Goal: Task Accomplishment & Management: Manage account settings

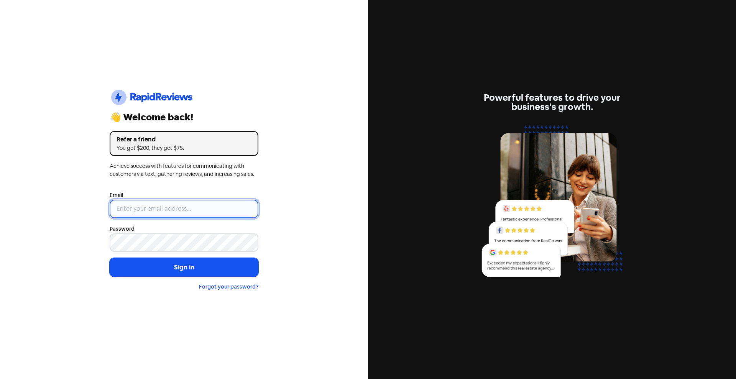
click at [144, 203] on input "email" at bounding box center [184, 209] width 149 height 18
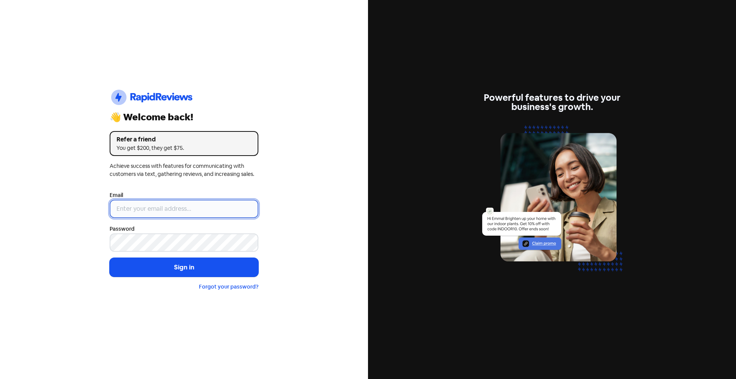
click at [128, 206] on input "email" at bounding box center [184, 209] width 149 height 18
paste input "support@dimple.nz"
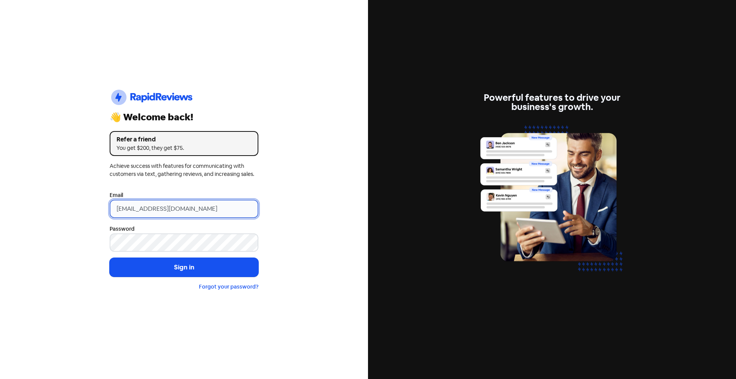
type input "support@dimple.nz"
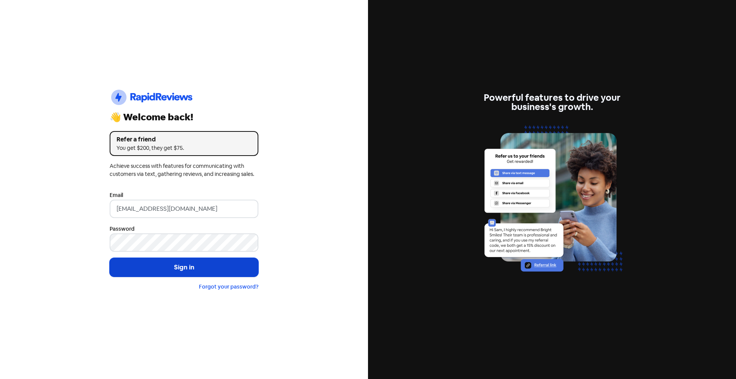
click at [166, 266] on button "Sign in" at bounding box center [184, 267] width 149 height 19
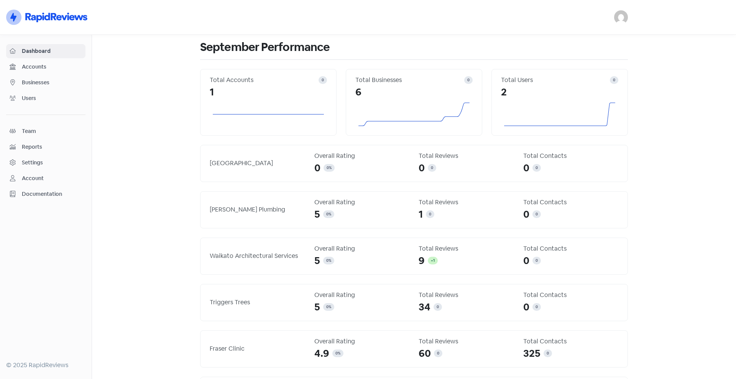
click at [205, 215] on div "[PERSON_NAME] Plumbing Overall Rating 5 0 % Total Reviews 1 0 Total Contacts 0 0" at bounding box center [414, 210] width 418 height 24
click at [214, 214] on div "[PERSON_NAME] Plumbing" at bounding box center [257, 209] width 95 height 9
click at [217, 212] on div "[PERSON_NAME] Plumbing" at bounding box center [257, 209] width 95 height 9
click at [72, 67] on span "Accounts" at bounding box center [52, 67] width 60 height 8
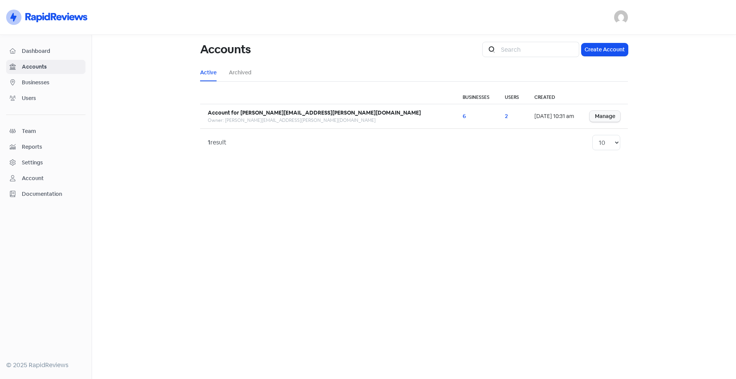
click at [33, 86] on span "Businesses" at bounding box center [52, 83] width 60 height 8
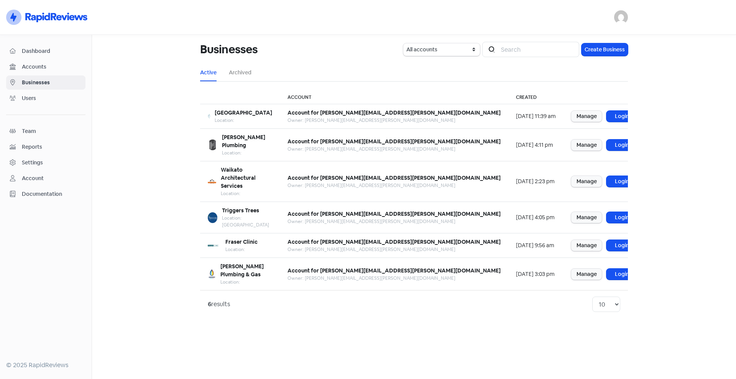
drag, startPoint x: 583, startPoint y: 140, endPoint x: 594, endPoint y: 145, distance: 12.7
click at [583, 141] on link "Manage" at bounding box center [586, 145] width 31 height 11
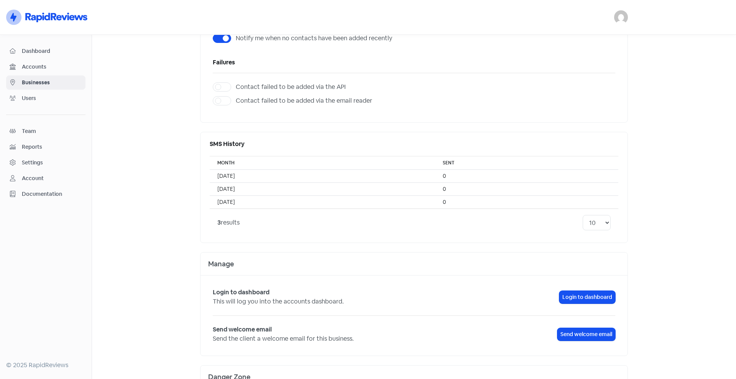
scroll to position [511, 0]
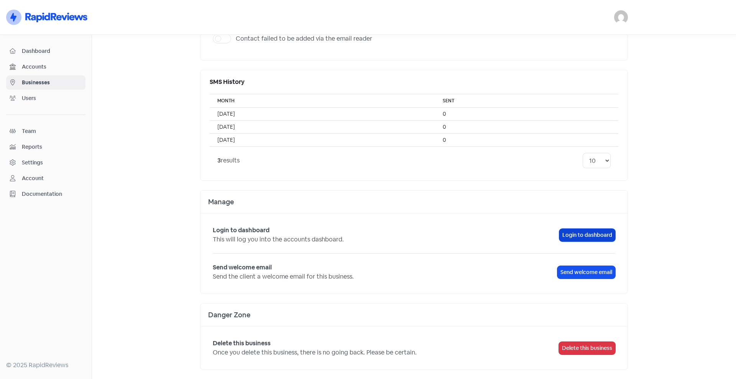
click at [570, 232] on link "Login to dashboard" at bounding box center [588, 235] width 56 height 13
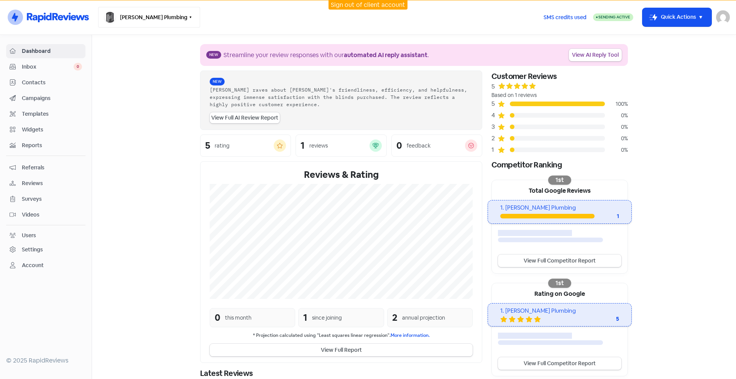
click at [188, 18] on icon "button" at bounding box center [191, 17] width 6 height 6
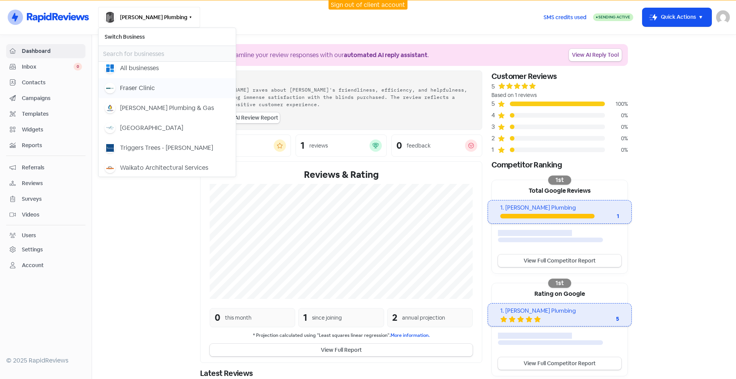
scroll to position [5, 0]
click at [687, 189] on section "New Streamline your review responses with our automated AI reply assistant . Vi…" at bounding box center [414, 250] width 644 height 430
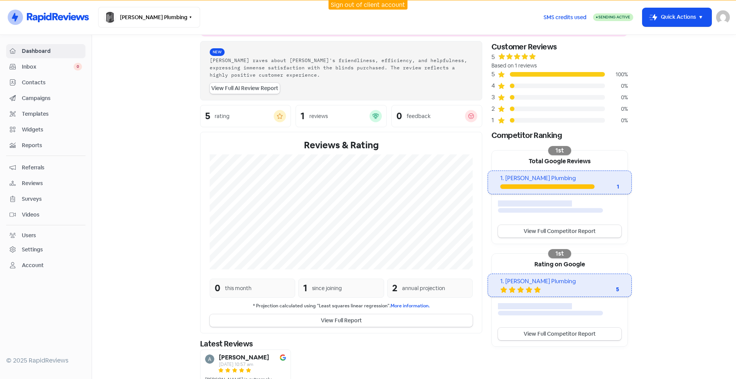
scroll to position [0, 0]
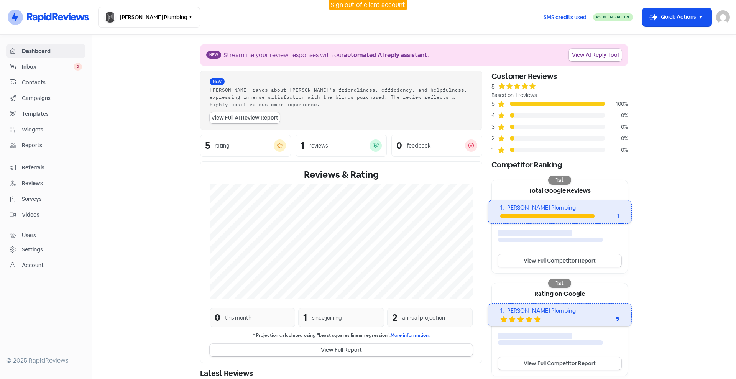
click at [130, 261] on section "New Streamline your review responses with our automated AI reply assistant . Vi…" at bounding box center [414, 250] width 644 height 430
click at [53, 252] on div "Settings" at bounding box center [46, 249] width 72 height 9
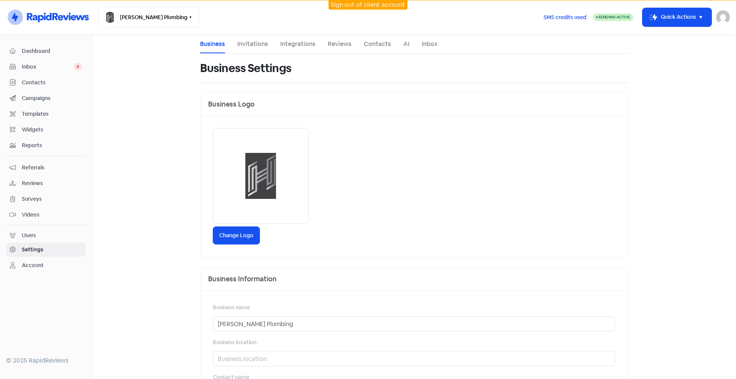
click at [295, 52] on li "Integrations" at bounding box center [297, 44] width 35 height 18
click at [302, 35] on nav "Icon For Thunder-circle Hodgson Plumbing Switch Business All businesses Fraser …" at bounding box center [368, 17] width 736 height 35
click at [295, 45] on link "Integrations" at bounding box center [297, 44] width 35 height 9
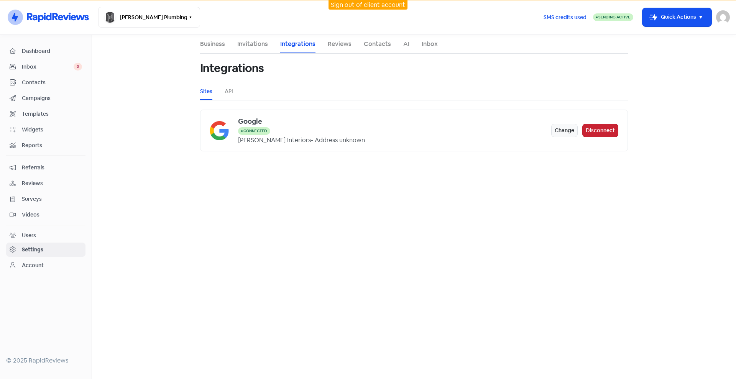
click at [594, 127] on button "Disconnect" at bounding box center [601, 130] width 36 height 13
click at [602, 128] on button "Connect" at bounding box center [604, 130] width 29 height 13
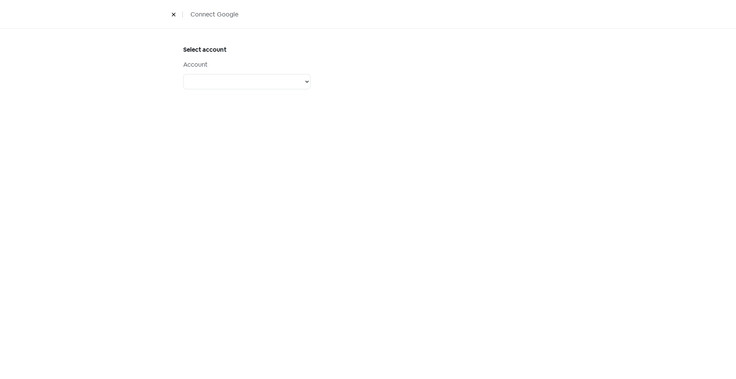
select select
click at [231, 78] on select "Account: Support @Dimple - Type: PERSONAL - Role: Account: Physio Direct - Type…" at bounding box center [246, 81] width 127 height 15
click at [537, 162] on div "Select account Account Account: Support @Dimple - Type: PERSONAL - Role: Accoun…" at bounding box center [368, 204] width 736 height 351
click at [178, 15] on button at bounding box center [174, 14] width 12 height 13
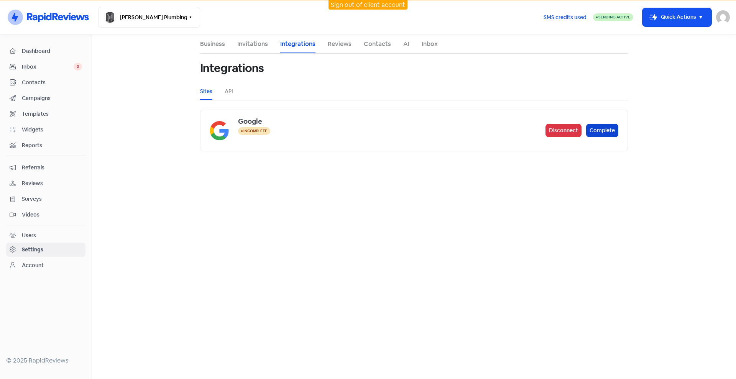
click at [598, 133] on button "Complete" at bounding box center [602, 130] width 32 height 13
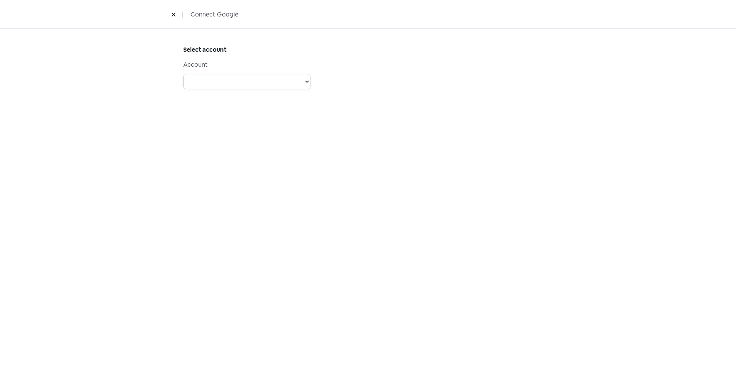
click at [226, 78] on select "Account: Support @Dimple - Type: PERSONAL - Role: Account: Physio Direct - Type…" at bounding box center [246, 81] width 127 height 15
select select "[object Object]"
click at [183, 74] on select "Account: Support @Dimple - Type: PERSONAL - Role: Account: Physio Direct - Type…" at bounding box center [246, 81] width 127 height 15
click at [280, 135] on select "Steens Tool and Die PeopleHQ Lakes Consultancy [GEOGRAPHIC_DATA] [PERSON_NAME] …" at bounding box center [246, 135] width 127 height 15
click at [285, 87] on select "Account: Support @Dimple - Type: PERSONAL - Role: Account: Physio Direct - Type…" at bounding box center [246, 81] width 127 height 15
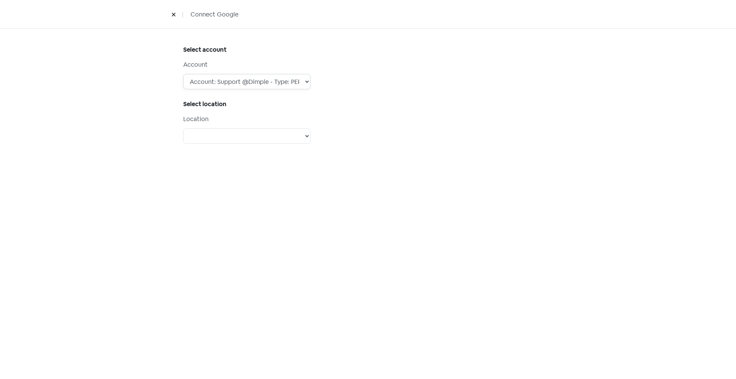
click at [183, 74] on select "Account: Support @Dimple - Type: PERSONAL - Role: Account: Physio Direct - Type…" at bounding box center [246, 81] width 127 height 15
click at [430, 131] on div at bounding box center [462, 104] width 189 height 121
click at [248, 136] on select "Steens Tool and Die PeopleHQ Lakes Consultancy [GEOGRAPHIC_DATA] [PERSON_NAME] …" at bounding box center [246, 135] width 127 height 15
click at [273, 138] on select "Steens Tool and Die PeopleHQ Lakes Consultancy [GEOGRAPHIC_DATA] [PERSON_NAME] …" at bounding box center [246, 135] width 127 height 15
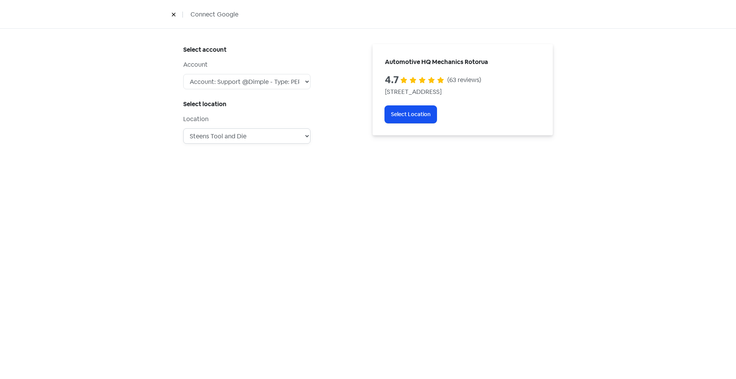
click at [285, 134] on select "Steens Tool and Die PeopleHQ Lakes Consultancy [GEOGRAPHIC_DATA] [PERSON_NAME] …" at bounding box center [246, 135] width 127 height 15
select select "[object Object]"
click at [183, 128] on select "Steens Tool and Die PeopleHQ Lakes Consultancy [GEOGRAPHIC_DATA] [PERSON_NAME] …" at bounding box center [246, 135] width 127 height 15
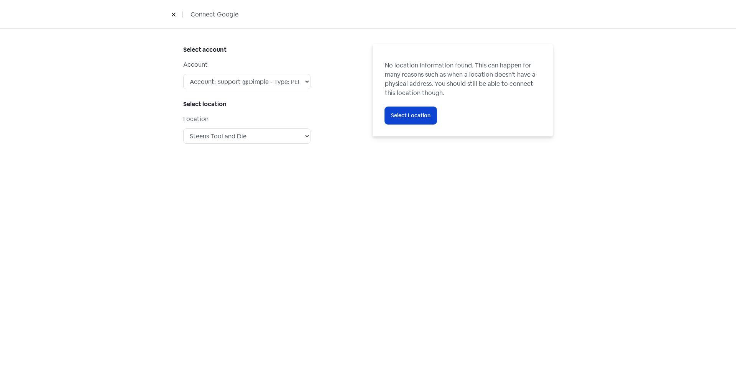
click at [419, 119] on span "Select Location" at bounding box center [411, 116] width 40 height 8
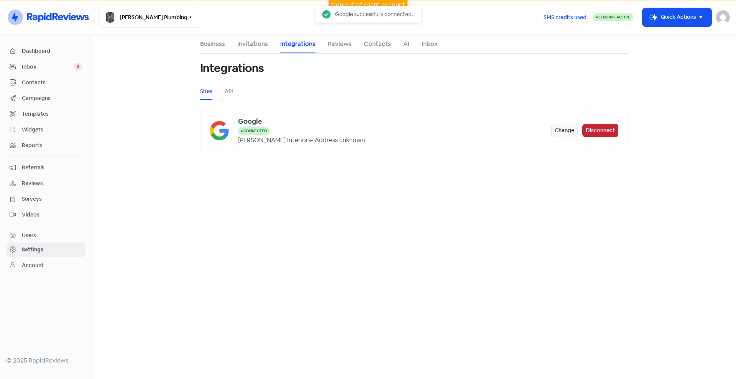
click at [602, 129] on button "Disconnect" at bounding box center [601, 130] width 36 height 13
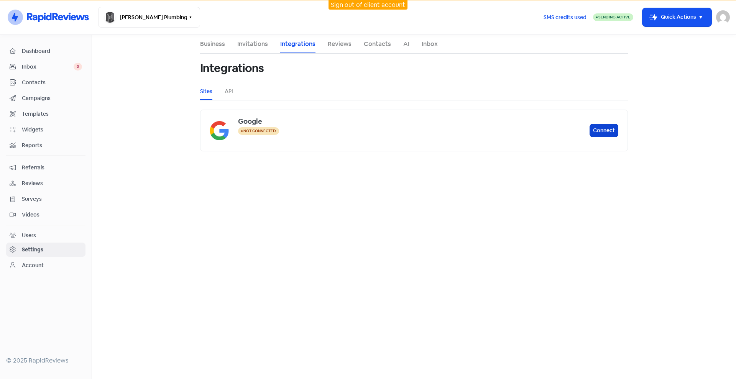
click at [607, 132] on button "Connect" at bounding box center [604, 130] width 29 height 13
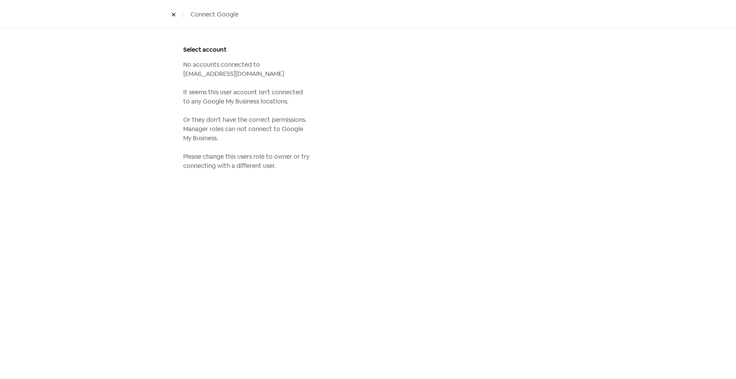
click at [173, 13] on icon at bounding box center [173, 14] width 3 height 3
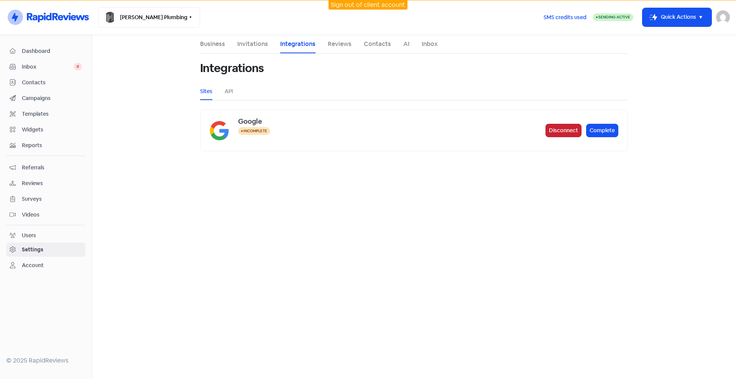
click at [561, 128] on button "Disconnect" at bounding box center [564, 130] width 36 height 13
click at [443, 203] on main "Business Invitations Integrations Reviews Contacts AI Inbox Integrations Sites …" at bounding box center [414, 207] width 644 height 344
click at [601, 131] on button "Connect" at bounding box center [604, 130] width 29 height 13
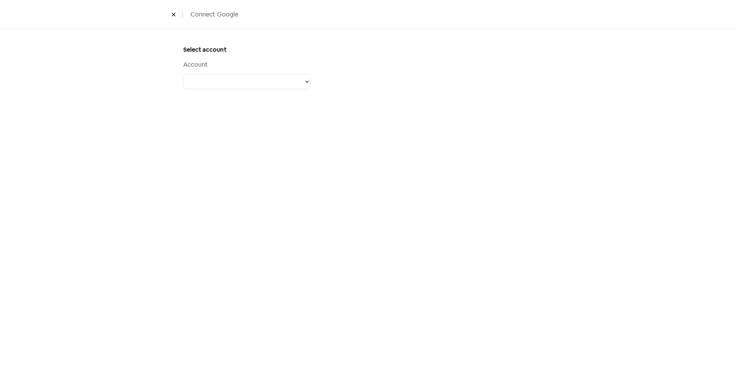
click at [262, 71] on div "Account Account: Support @Dimple - Type: PERSONAL - Role: Account: Physio Direc…" at bounding box center [246, 74] width 127 height 29
click at [262, 81] on select "Account: Support @Dimple - Type: PERSONAL - Role: Account: Physio Direct - Type…" at bounding box center [246, 81] width 127 height 15
select select "[object Object]"
click at [183, 74] on select "Account: Support @Dimple - Type: PERSONAL - Role: Account: Physio Direct - Type…" at bounding box center [246, 81] width 127 height 15
click at [271, 137] on select "Steens Tool and Die PeopleHQ Lakes Consultancy [GEOGRAPHIC_DATA] [PERSON_NAME] …" at bounding box center [246, 135] width 127 height 15
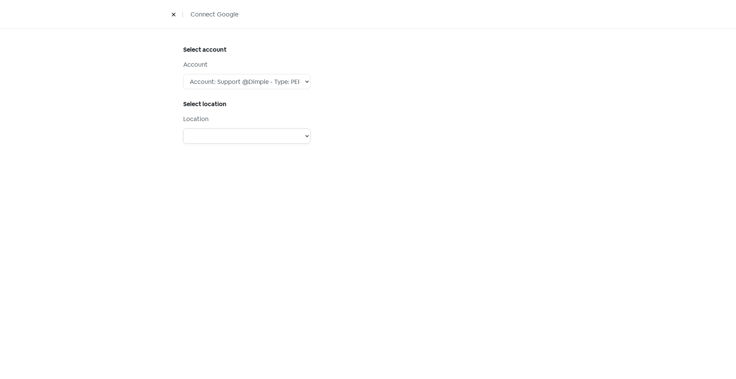
select select "[object Object]"
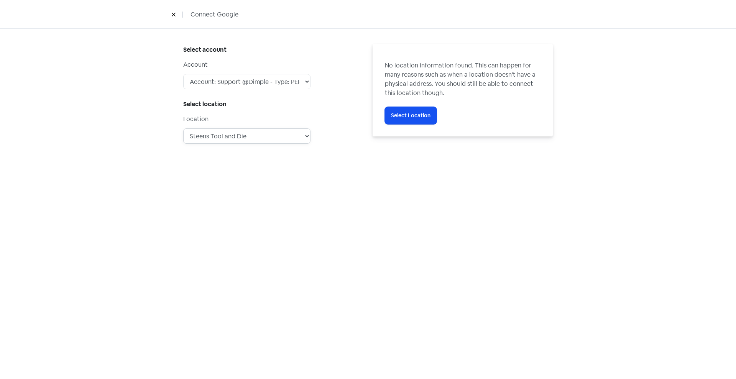
click at [267, 136] on select "Steens Tool and Die PeopleHQ Lakes Consultancy [GEOGRAPHIC_DATA] [PERSON_NAME] …" at bounding box center [246, 135] width 127 height 15
click at [511, 239] on div "Select account Account Account: Support @Dimple - Type: PERSONAL - Role: Accoun…" at bounding box center [368, 204] width 736 height 351
click at [174, 15] on icon at bounding box center [173, 14] width 3 height 3
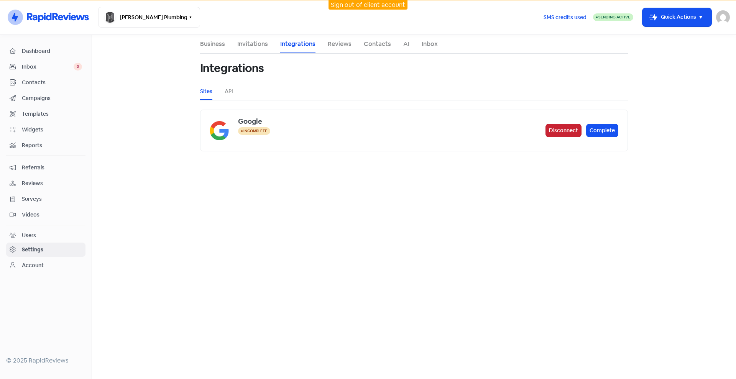
click at [566, 133] on button "Disconnect" at bounding box center [564, 130] width 36 height 13
click at [600, 131] on button "Connect" at bounding box center [604, 130] width 29 height 13
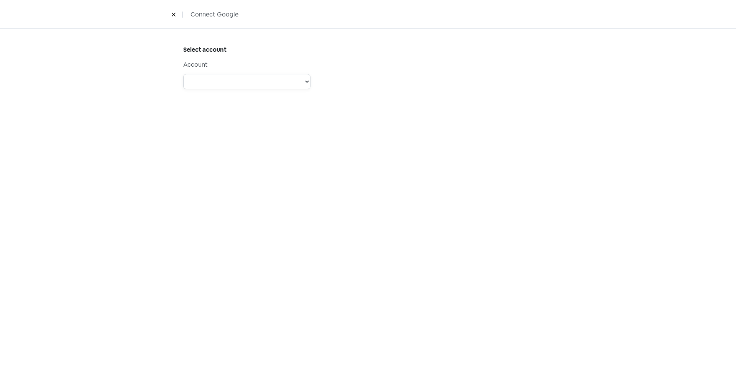
click at [239, 80] on select "Account: Support @Dimple - Type: PERSONAL - Role: Account: Physio Direct - Type…" at bounding box center [246, 81] width 127 height 15
select select "[object Object]"
click at [183, 74] on select "Account: Support @Dimple - Type: PERSONAL - Role: Account: Physio Direct - Type…" at bounding box center [246, 81] width 127 height 15
click at [271, 34] on div "Select account Account Account: Support @Dimple - Type: PERSONAL - Role: Accoun…" at bounding box center [368, 105] width 400 height 152
click at [252, 137] on select "Steens Tool and Die PeopleHQ Lakes Consultancy Ranolf Medical Centre Wayne Coon…" at bounding box center [246, 135] width 127 height 15
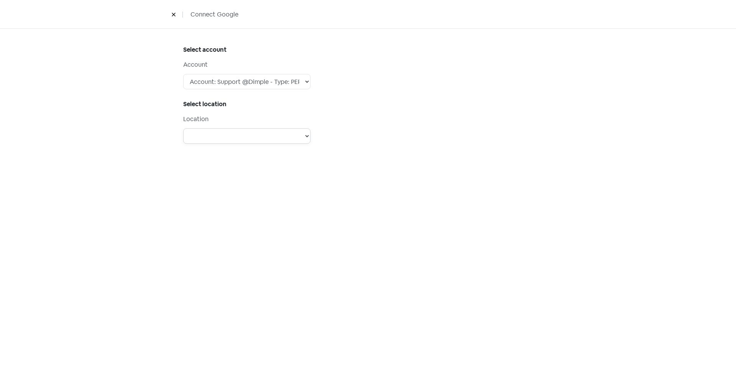
select select "[object Object]"
click at [572, 135] on div "Select account Account Account: Support @Dimple - Type: PERSONAL - Role: Accoun…" at bounding box center [368, 105] width 437 height 152
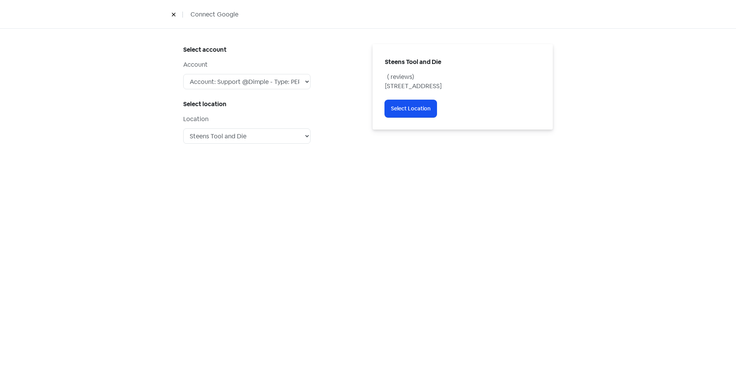
click at [446, 221] on div "Select account Account Account: Support @Dimple - Type: PERSONAL - Role: Accoun…" at bounding box center [368, 204] width 736 height 351
click at [178, 13] on button at bounding box center [174, 14] width 12 height 13
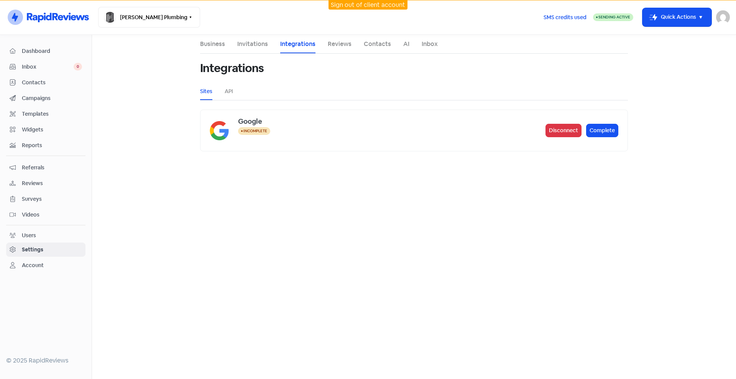
click at [43, 63] on span "Inbox" at bounding box center [48, 67] width 52 height 8
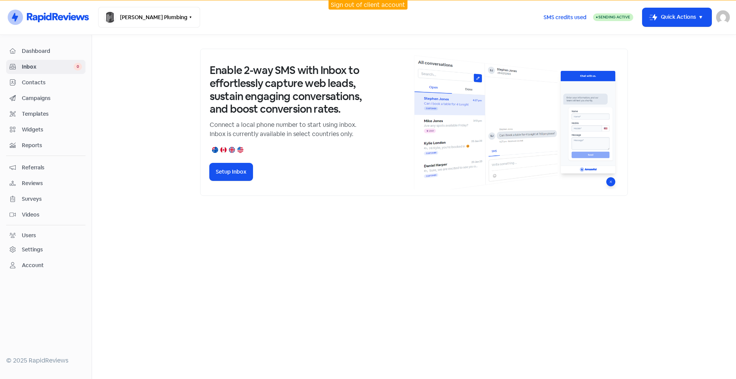
click at [444, 256] on div at bounding box center [414, 207] width 644 height 344
click at [39, 47] on span "Dashboard" at bounding box center [52, 51] width 60 height 8
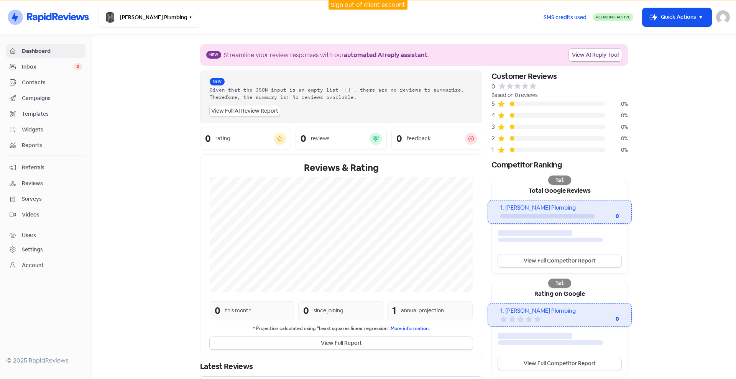
drag, startPoint x: 667, startPoint y: 196, endPoint x: 661, endPoint y: 197, distance: 5.8
click at [667, 196] on section "New Streamline your review responses with our automated AI reply assistant . Vi…" at bounding box center [414, 217] width 644 height 364
click at [535, 210] on div "1. [PERSON_NAME] Plumbing" at bounding box center [559, 208] width 119 height 9
click at [519, 206] on div "1. [PERSON_NAME] Plumbing" at bounding box center [559, 208] width 119 height 9
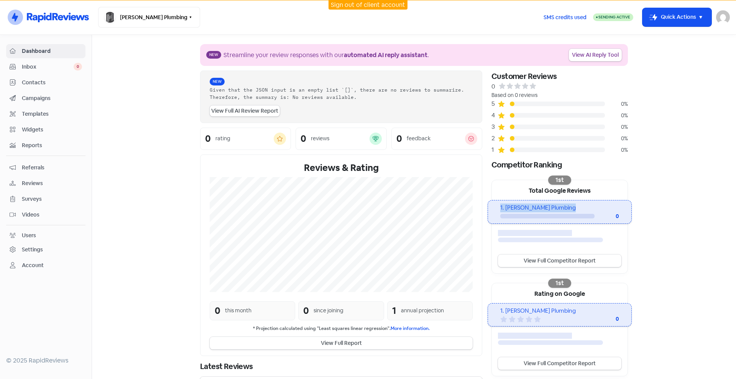
click at [519, 206] on div "1. [PERSON_NAME] Plumbing" at bounding box center [559, 208] width 119 height 9
click at [532, 209] on div "1. [PERSON_NAME] Plumbing" at bounding box center [559, 208] width 119 height 9
click at [533, 209] on div "1. [PERSON_NAME] Plumbing" at bounding box center [559, 208] width 119 height 9
click at [538, 260] on link "View Full Competitor Report" at bounding box center [559, 261] width 123 height 13
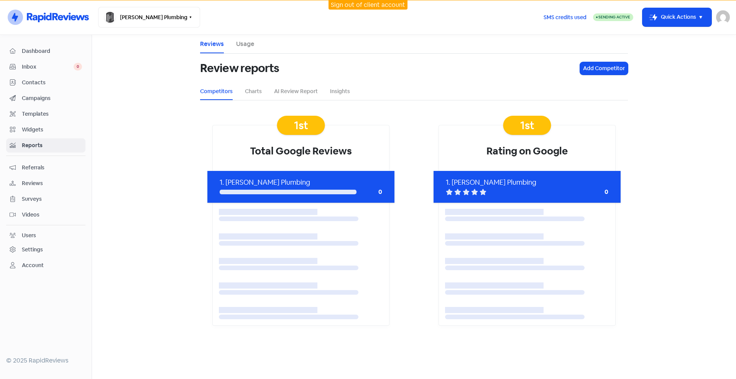
click at [304, 180] on div "1. [PERSON_NAME] Plumbing" at bounding box center [301, 182] width 163 height 10
click at [525, 193] on div at bounding box center [512, 192] width 132 height 7
click at [250, 90] on link "Charts" at bounding box center [253, 91] width 17 height 8
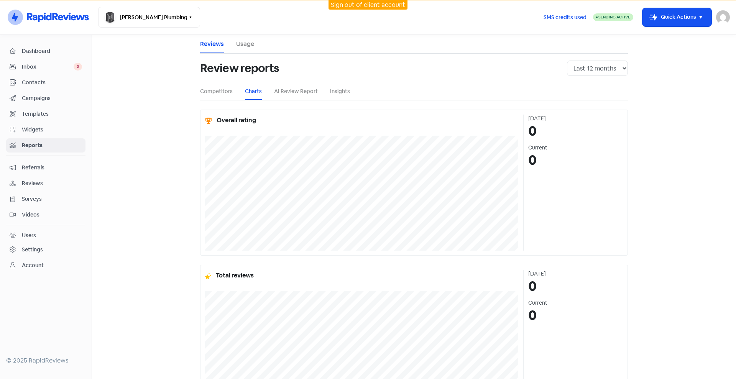
click at [39, 67] on span "Inbox" at bounding box center [48, 67] width 52 height 8
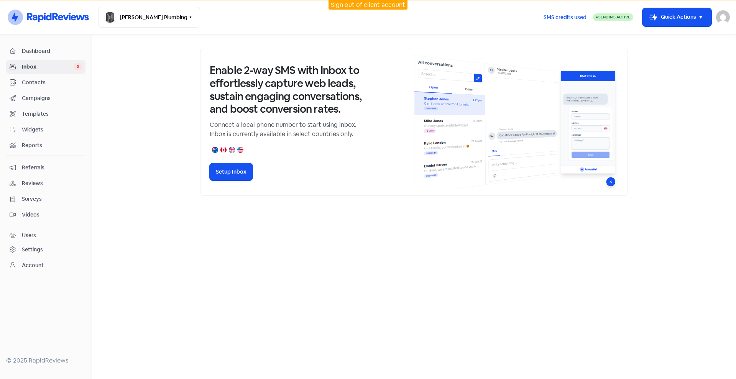
click at [54, 86] on span "Contacts" at bounding box center [52, 83] width 60 height 8
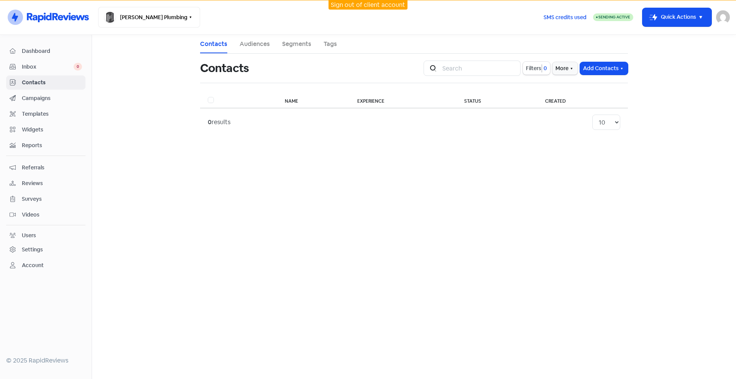
click at [55, 51] on span "Dashboard" at bounding box center [52, 51] width 60 height 8
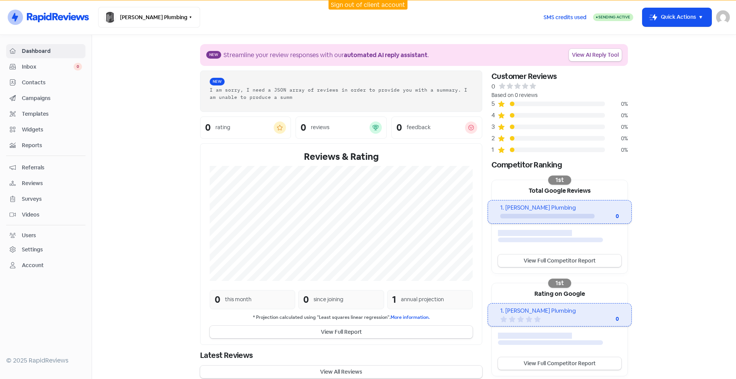
click at [537, 307] on div "1. Hodgson Plumbing" at bounding box center [559, 311] width 119 height 9
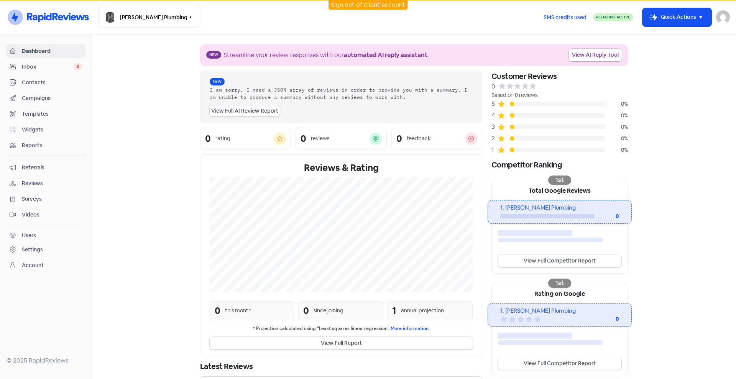
click at [651, 270] on section "New Streamline your review responses with our automated AI reply assistant . Vi…" at bounding box center [414, 217] width 644 height 364
click at [670, 257] on section "New Streamline your review responses with our automated AI reply assistant . Vi…" at bounding box center [414, 217] width 644 height 364
click at [594, 58] on link "View AI Reply Tool" at bounding box center [595, 55] width 53 height 13
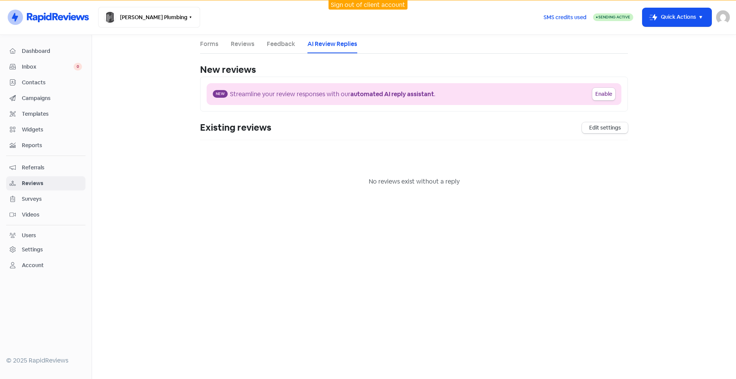
click at [33, 65] on span "Inbox" at bounding box center [48, 67] width 52 height 8
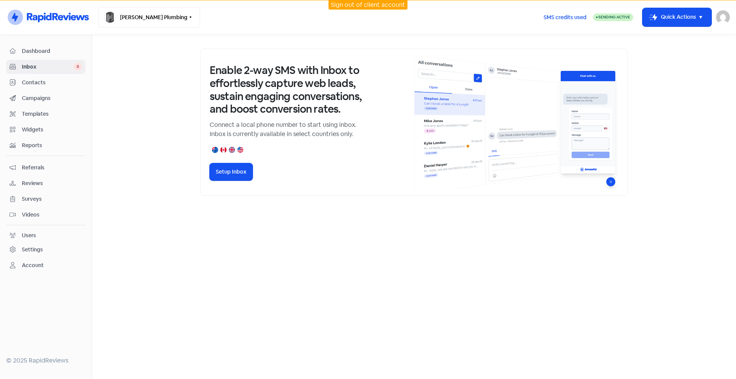
click at [31, 51] on span "Dashboard" at bounding box center [52, 51] width 60 height 8
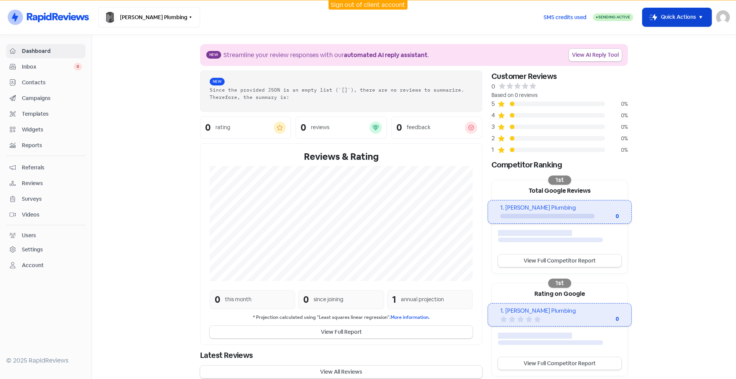
click at [701, 21] on icon "button" at bounding box center [700, 17] width 9 height 9
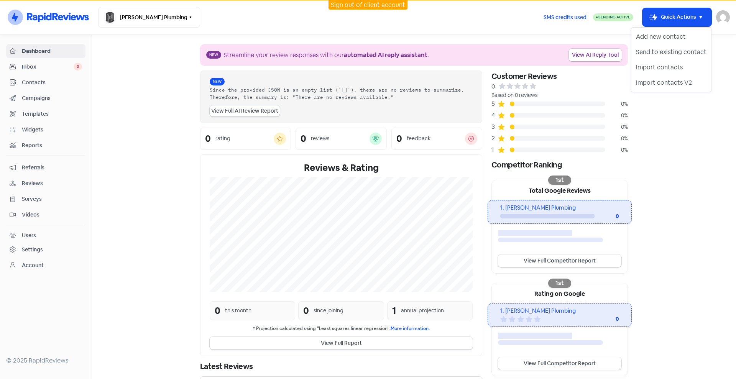
click at [660, 184] on section "New Streamline your review responses with our automated AI reply assistant . Vi…" at bounding box center [414, 217] width 644 height 364
click at [695, 23] on button "Icon For Thunder-move Quick Actions" at bounding box center [677, 17] width 69 height 18
click at [694, 125] on section "New Streamline your review responses with our automated AI reply assistant . Vi…" at bounding box center [414, 217] width 644 height 364
click at [30, 252] on div "Settings" at bounding box center [32, 250] width 21 height 8
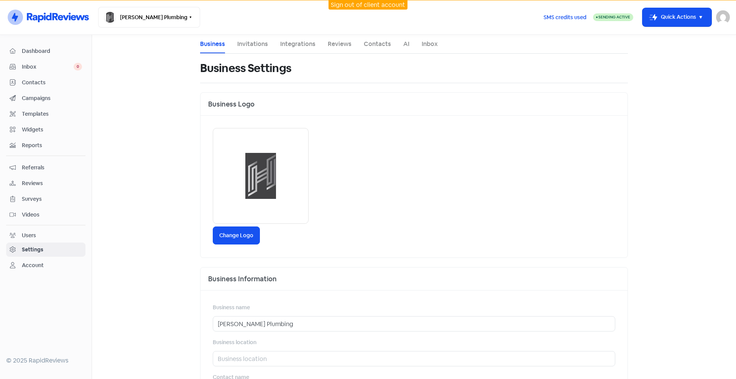
click at [340, 40] on link "Reviews" at bounding box center [340, 44] width 24 height 9
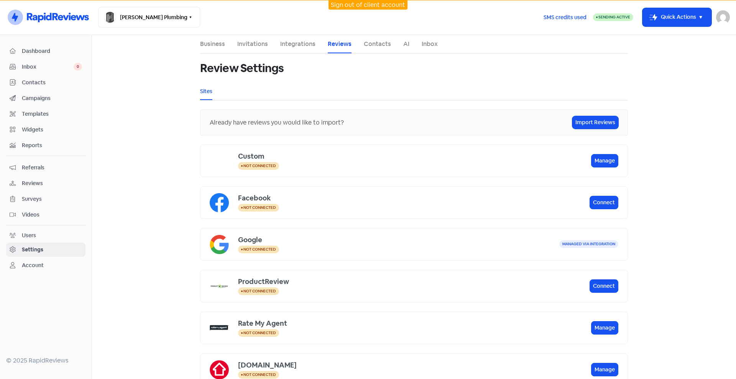
click at [256, 163] on span "Not connected" at bounding box center [260, 165] width 33 height 5
click at [599, 159] on button "Manage" at bounding box center [604, 160] width 27 height 13
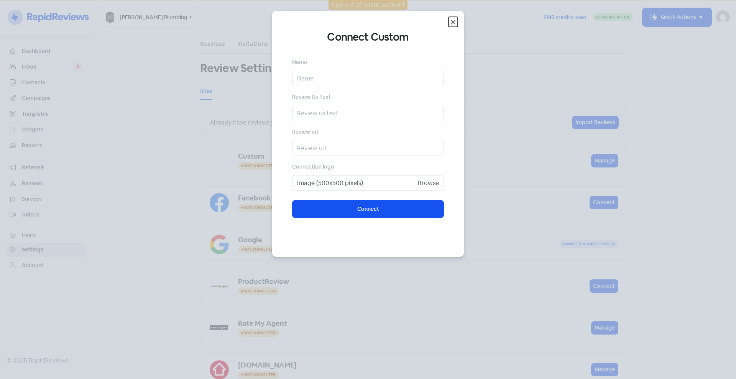
click at [451, 20] on icon "Close" at bounding box center [453, 22] width 5 height 5
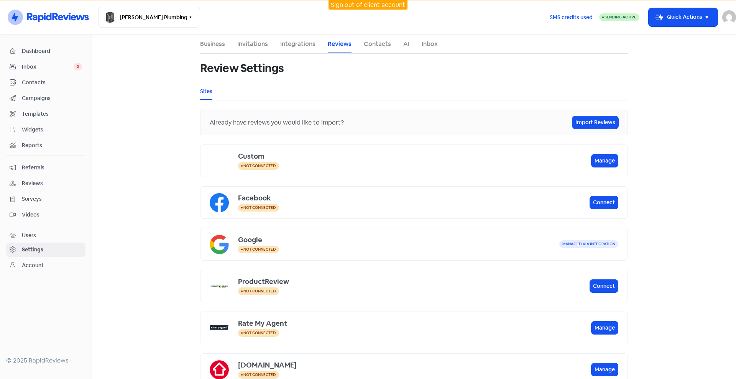
click at [591, 241] on div "Managed via integration" at bounding box center [589, 244] width 59 height 8
click at [589, 245] on div "Managed via integration" at bounding box center [589, 244] width 59 height 8
drag, startPoint x: 434, startPoint y: 239, endPoint x: 427, endPoint y: 233, distance: 9.5
click at [435, 239] on div "Google" at bounding box center [398, 240] width 321 height 10
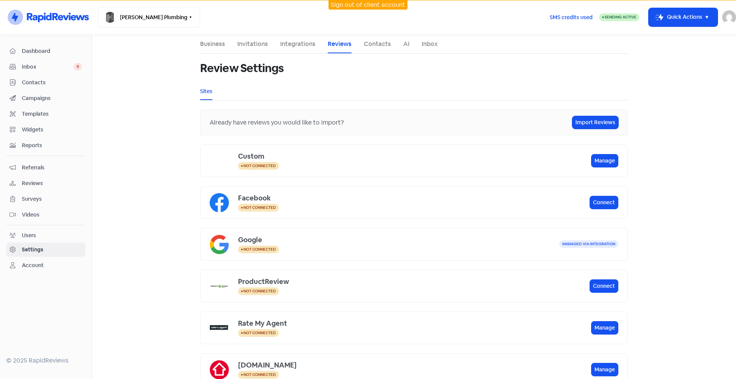
click at [303, 48] on link "Integrations" at bounding box center [297, 44] width 35 height 9
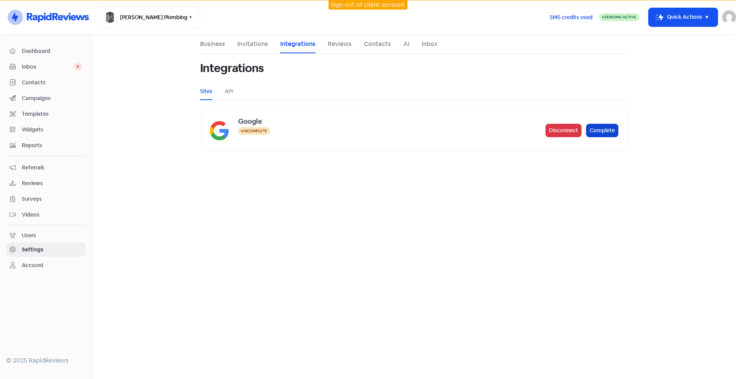
click at [603, 133] on button "Complete" at bounding box center [602, 130] width 32 height 13
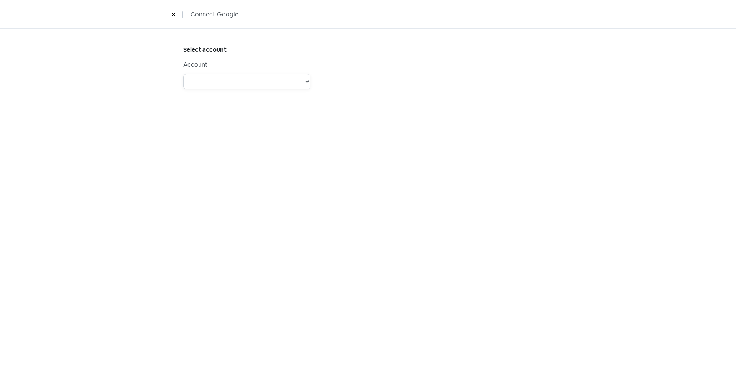
click at [281, 77] on select "Account: Support @Dimple - Type: PERSONAL - Role: Account: Physio Direct - Type…" at bounding box center [246, 81] width 127 height 15
select select "[object Object]"
click at [183, 74] on select "Account: Support @Dimple - Type: PERSONAL - Role: Account: Physio Direct - Type…" at bounding box center [246, 81] width 127 height 15
select select
click at [222, 137] on select "Steens Tool and Die PeopleHQ Lakes Consultancy Ranolf Medical Centre Wayne Coon…" at bounding box center [246, 135] width 127 height 15
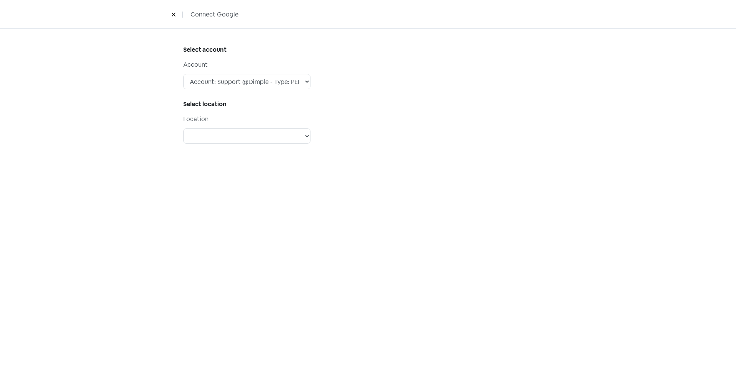
click at [547, 116] on div at bounding box center [462, 104] width 189 height 121
click at [166, 7] on div "Connect Google" at bounding box center [368, 14] width 736 height 29
click at [177, 15] on button at bounding box center [174, 14] width 12 height 13
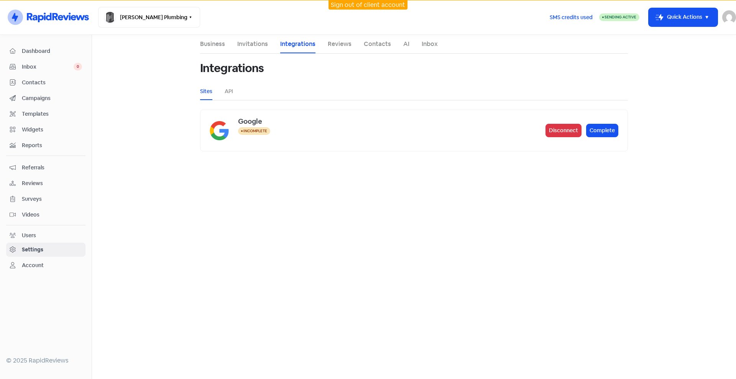
click at [731, 21] on img at bounding box center [730, 17] width 14 height 14
click at [694, 69] on link "Sign out" at bounding box center [650, 70] width 171 height 12
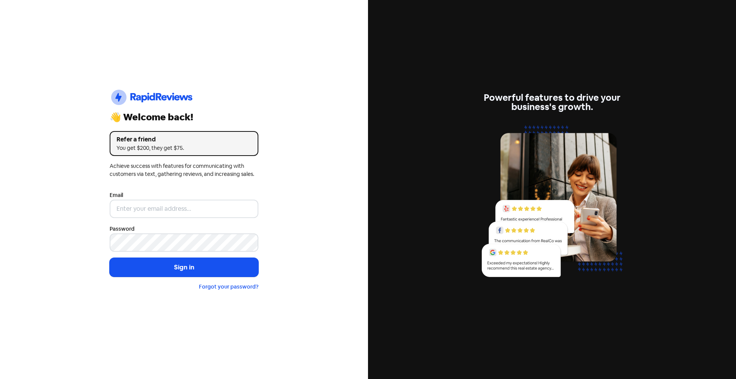
click at [0, 379] on nordpass-portal at bounding box center [0, 379] width 0 height 0
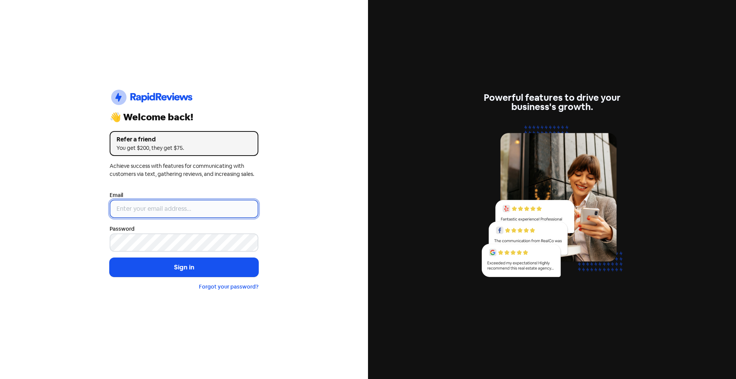
type input "[EMAIL_ADDRESS][DOMAIN_NAME]"
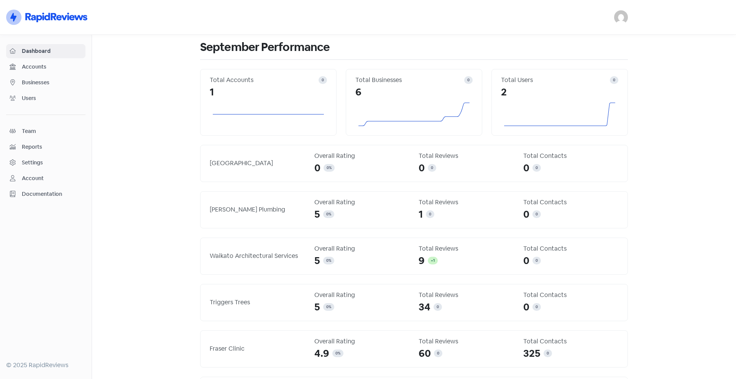
click at [42, 81] on span "Businesses" at bounding box center [52, 83] width 60 height 8
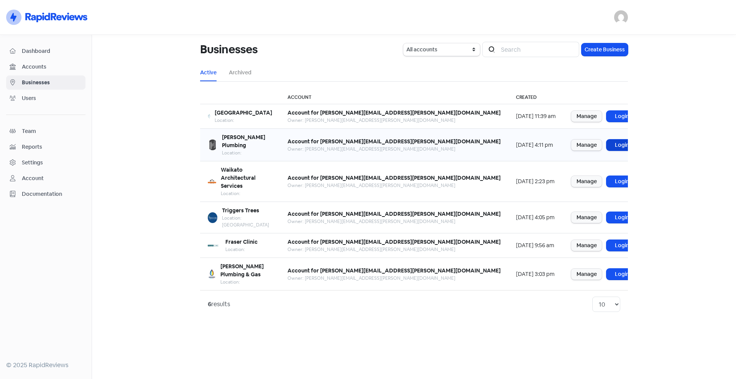
click at [607, 140] on link "Login" at bounding box center [622, 145] width 31 height 11
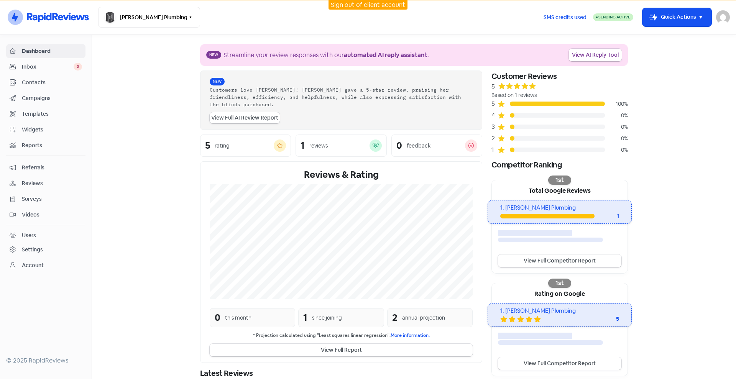
click at [39, 250] on div "Settings" at bounding box center [32, 250] width 21 height 8
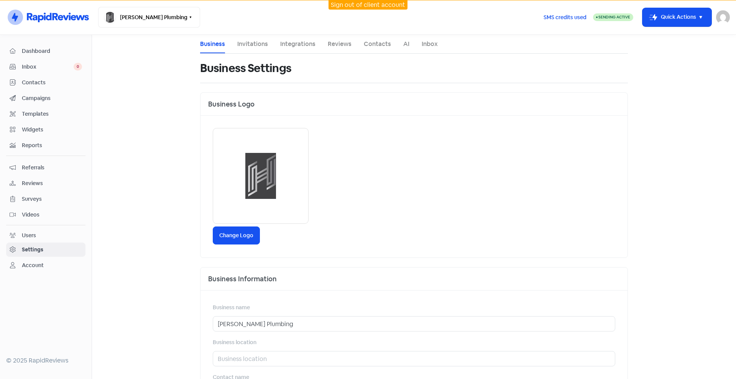
click at [306, 40] on link "Integrations" at bounding box center [297, 44] width 35 height 9
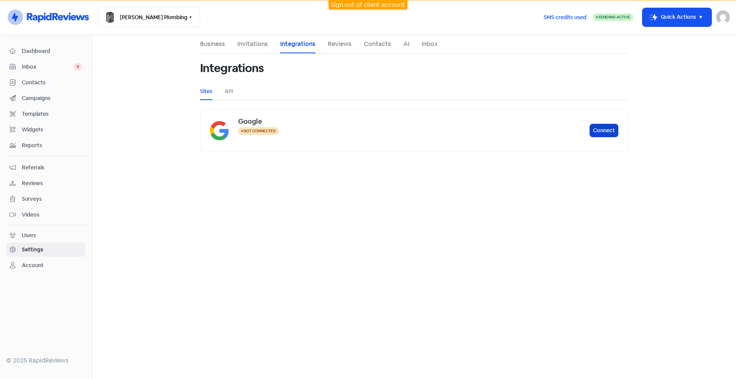
click at [607, 129] on button "Connect" at bounding box center [604, 130] width 29 height 13
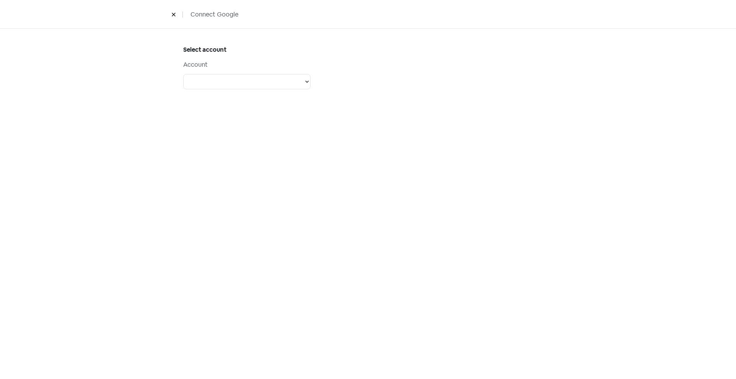
click at [253, 89] on div "Select account Account Account: Support @Dimple - Type: PERSONAL - Role: Accoun…" at bounding box center [273, 77] width 189 height 67
click at [256, 86] on select "Account: Support @Dimple - Type: PERSONAL - Role: Account: Physio Direct - Type…" at bounding box center [246, 81] width 127 height 15
select select "[object Object]"
click at [183, 74] on select "Account: Support @Dimple - Type: PERSONAL - Role: Account: Physio Direct - Type…" at bounding box center [246, 81] width 127 height 15
select select
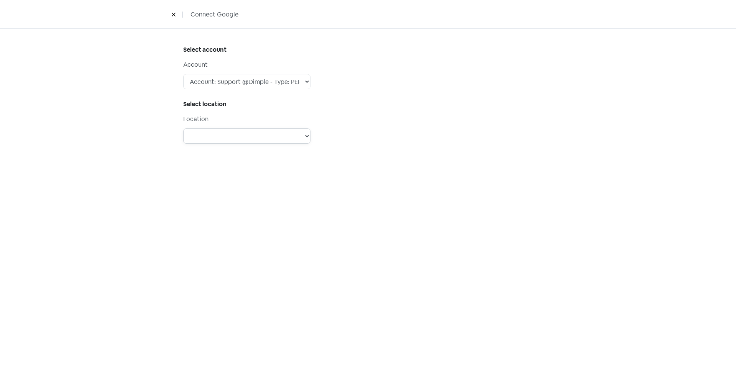
click at [231, 135] on select "Steens Tool and Die PeopleHQ Lakes Consultancy [GEOGRAPHIC_DATA] [PERSON_NAME] …" at bounding box center [246, 135] width 127 height 15
click at [450, 213] on div "Select account Account Account: Support @Dimple - Type: PERSONAL - Role: Accoun…" at bounding box center [368, 204] width 736 height 351
drag, startPoint x: 411, startPoint y: 76, endPoint x: 372, endPoint y: 101, distance: 46.9
click at [411, 76] on div at bounding box center [462, 104] width 189 height 121
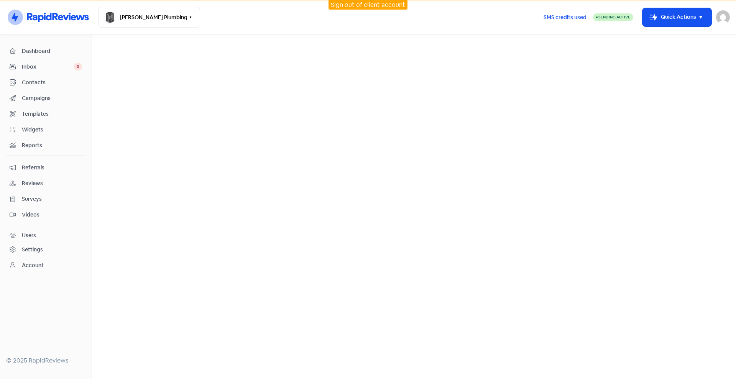
click at [43, 52] on span "Dashboard" at bounding box center [52, 51] width 60 height 8
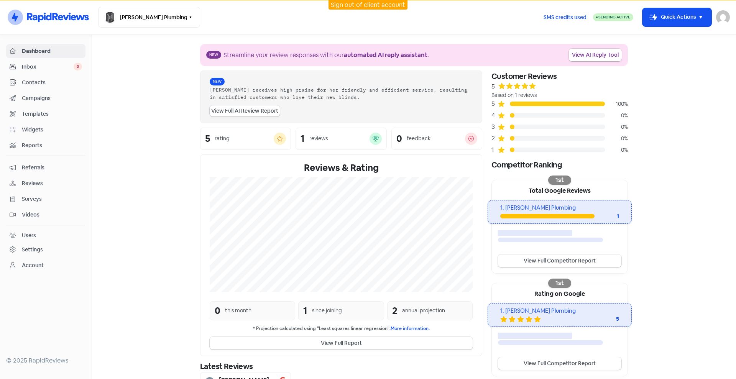
click at [26, 254] on div "Settings" at bounding box center [46, 249] width 72 height 9
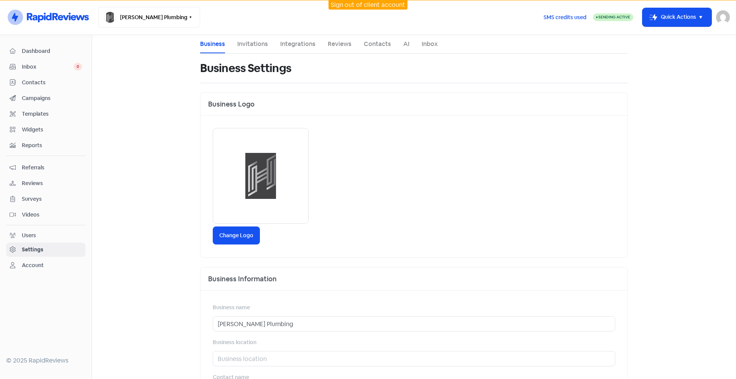
click at [715, 227] on main "Business Invitations Integrations Reviews Contacts AI Inbox Business Settings B…" at bounding box center [414, 207] width 644 height 344
click at [290, 45] on link "Integrations" at bounding box center [297, 44] width 35 height 9
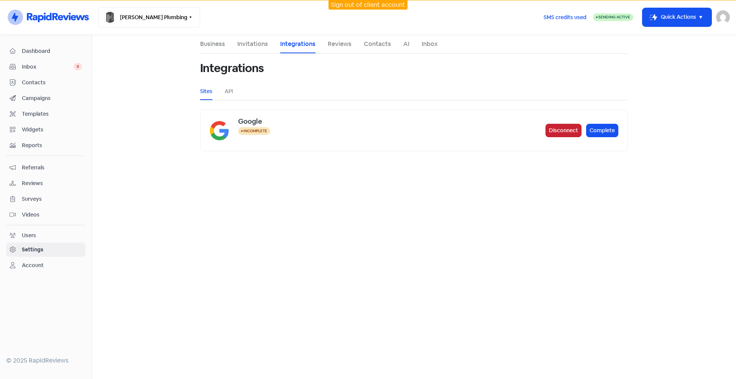
click at [561, 131] on button "Disconnect" at bounding box center [564, 130] width 36 height 13
drag, startPoint x: 576, startPoint y: 186, endPoint x: 590, endPoint y: 176, distance: 17.6
click at [578, 185] on main "Business Invitations Integrations Reviews Contacts AI Inbox Integrations Sites …" at bounding box center [414, 207] width 644 height 344
click at [600, 129] on button "Connect" at bounding box center [604, 130] width 29 height 13
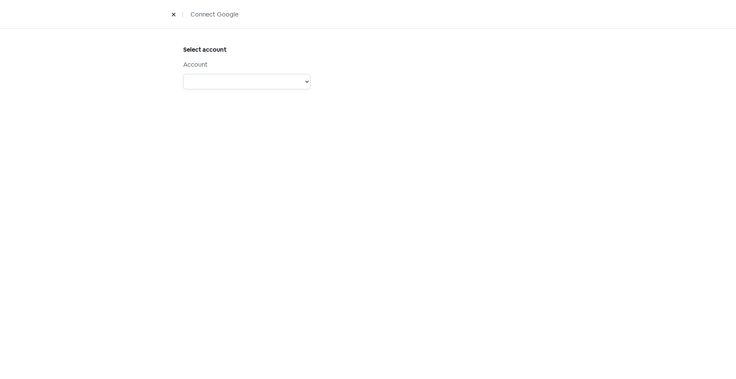
click at [239, 74] on select "Account: Support @Dimple - Type: PERSONAL - Role: Account: Physio Direct - Type…" at bounding box center [246, 81] width 127 height 15
select select "[object Object]"
click at [183, 74] on select "Account: Support @Dimple - Type: PERSONAL - Role: Account: Physio Direct - Type…" at bounding box center [246, 81] width 127 height 15
click at [216, 144] on div "Select account Account Account: Support @Dimple - Type: PERSONAL - Role: Accoun…" at bounding box center [273, 104] width 189 height 121
drag, startPoint x: 231, startPoint y: 138, endPoint x: 233, endPoint y: 142, distance: 4.5
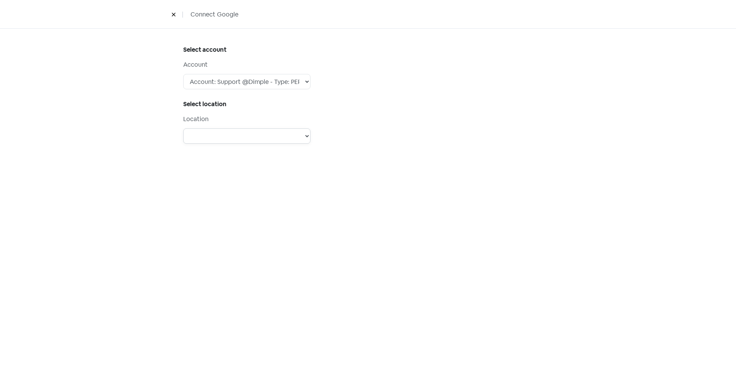
click at [231, 137] on select "Steens Tool and Die PeopleHQ Lakes Consultancy [GEOGRAPHIC_DATA] [PERSON_NAME] …" at bounding box center [246, 135] width 127 height 15
select select "[object Object]"
click at [183, 128] on select "Steens Tool and Die PeopleHQ Lakes Consultancy [GEOGRAPHIC_DATA] [PERSON_NAME] …" at bounding box center [246, 135] width 127 height 15
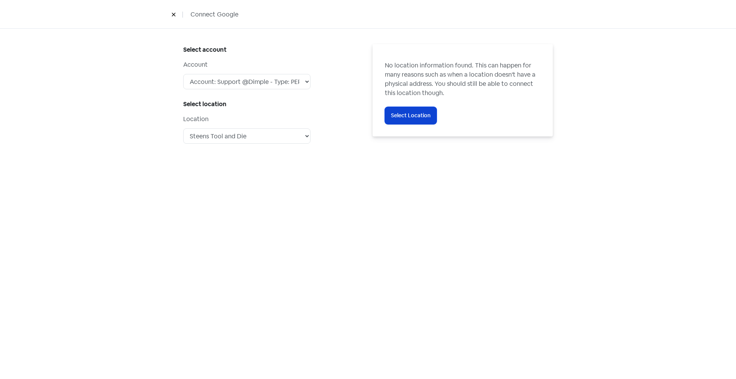
click at [418, 119] on button "Icon For Loading Select Location" at bounding box center [411, 115] width 52 height 17
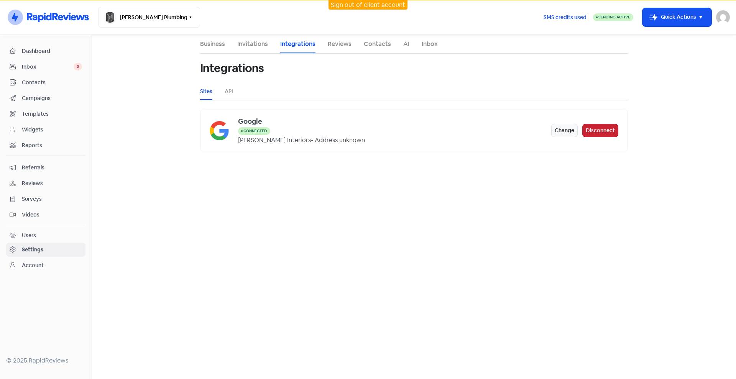
click at [599, 127] on button "Disconnect" at bounding box center [601, 130] width 36 height 13
click at [479, 196] on main "Business Invitations Integrations Reviews Contacts AI Inbox Integrations Sites …" at bounding box center [414, 207] width 644 height 344
